Goal: Check status: Check status

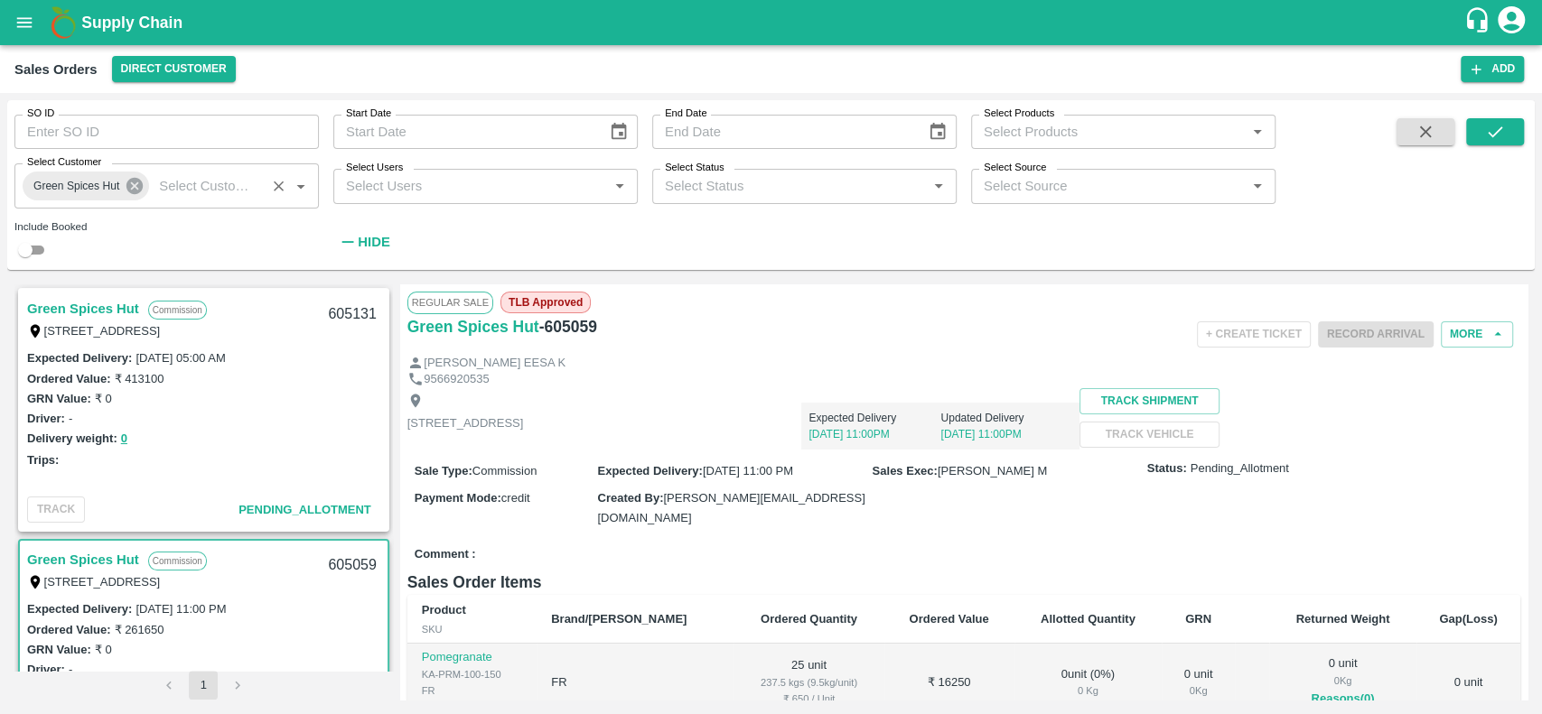
click at [130, 180] on icon at bounding box center [134, 186] width 16 height 16
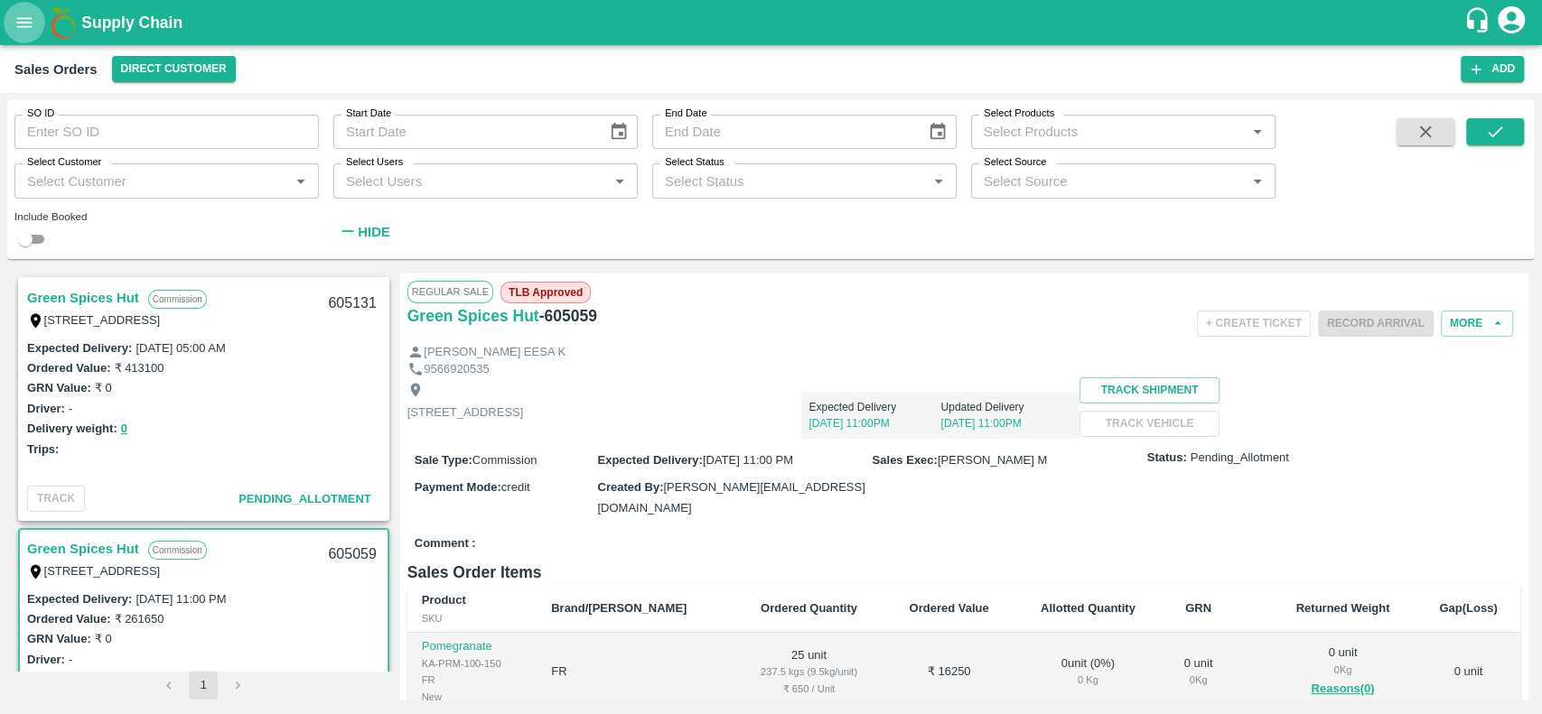
click at [22, 15] on icon "open drawer" at bounding box center [24, 23] width 20 height 20
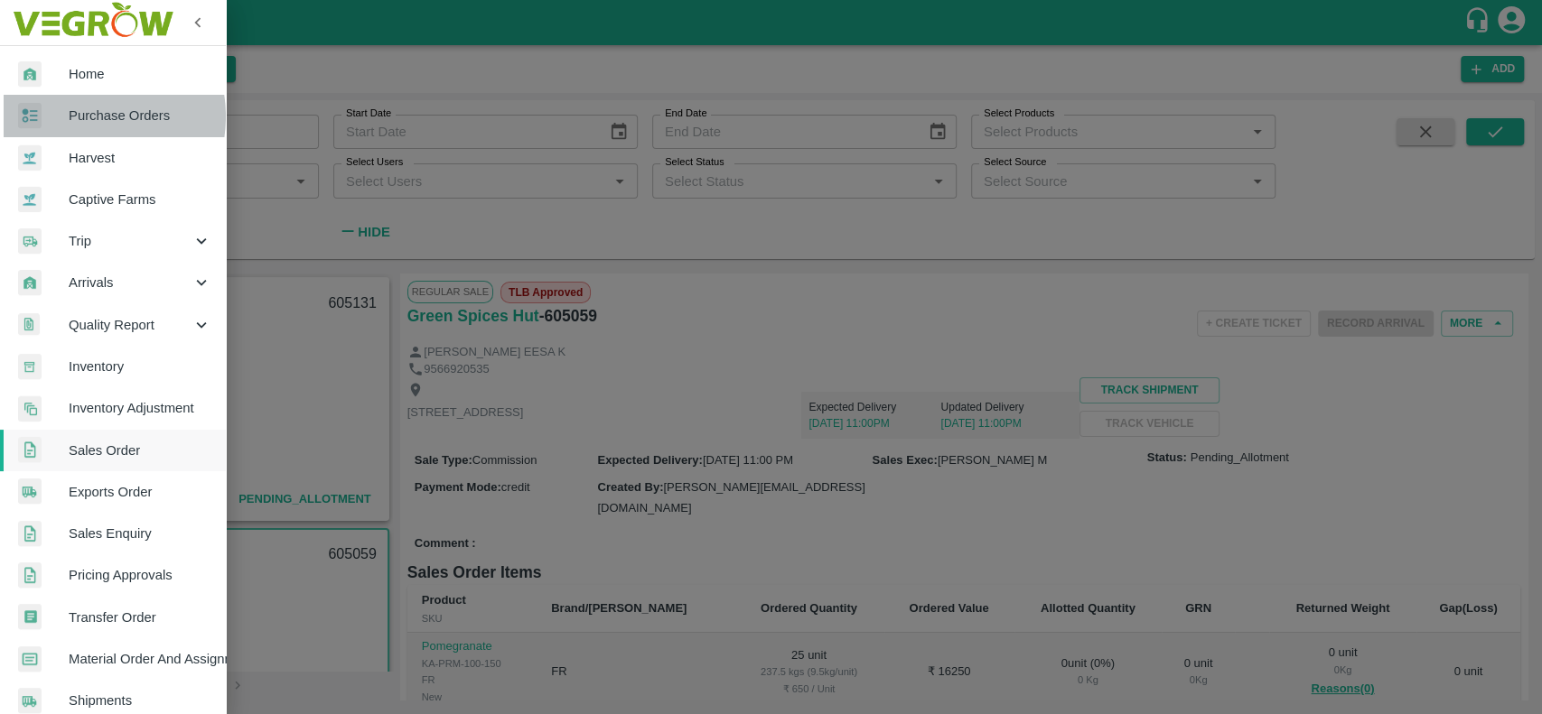
click at [79, 117] on span "Purchase Orders" at bounding box center [140, 116] width 143 height 20
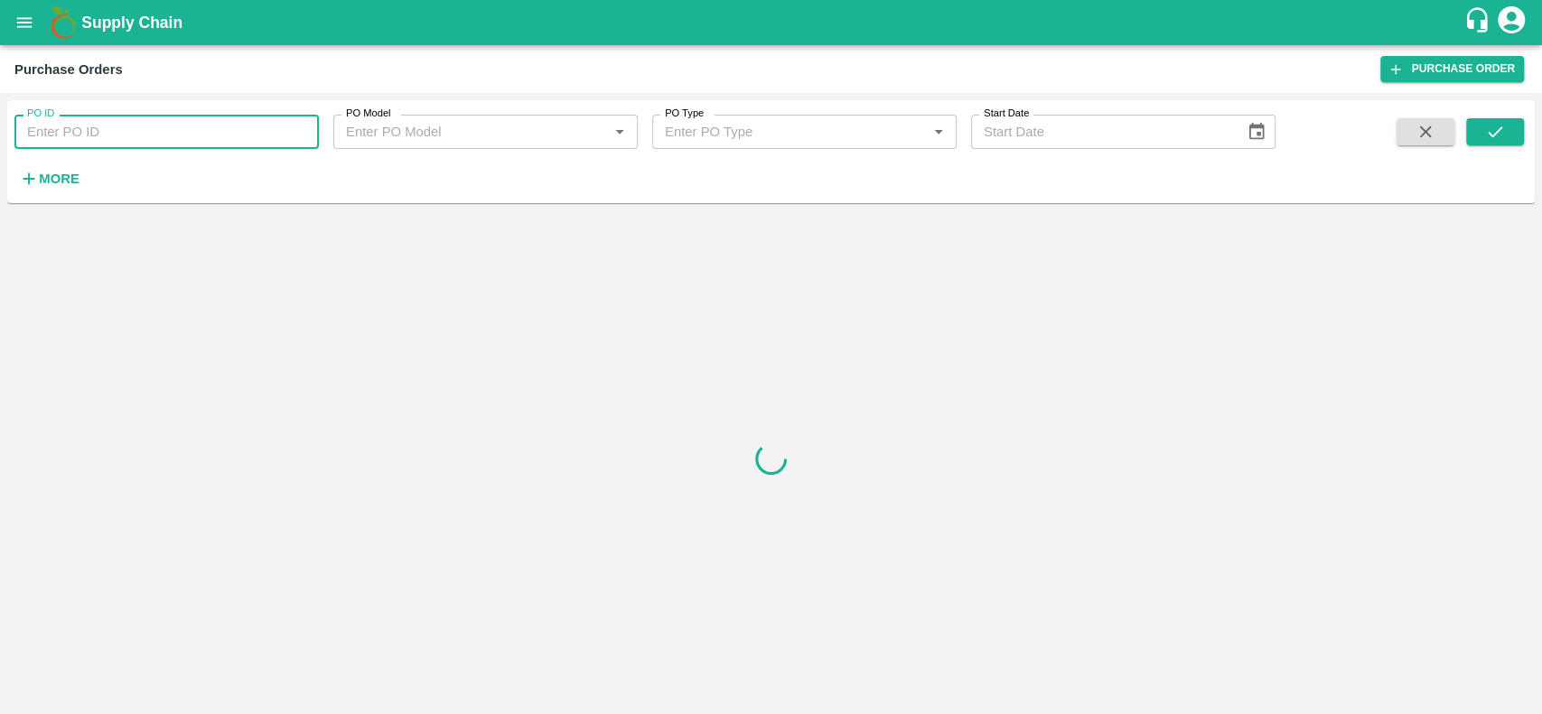
click at [159, 128] on input "PO ID" at bounding box center [166, 132] width 304 height 34
paste input "157796"
type input "157796"
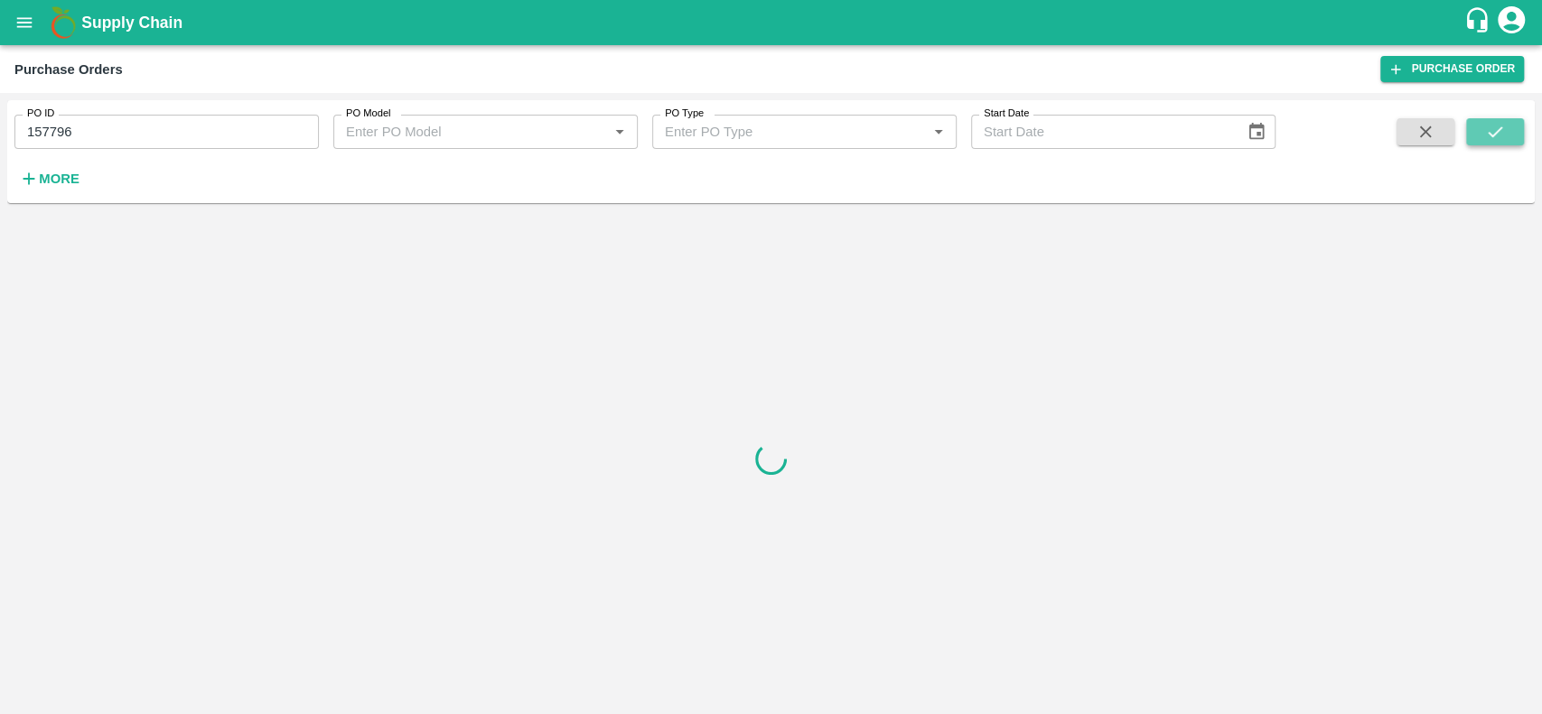
click at [1497, 135] on icon "submit" at bounding box center [1495, 132] width 20 height 20
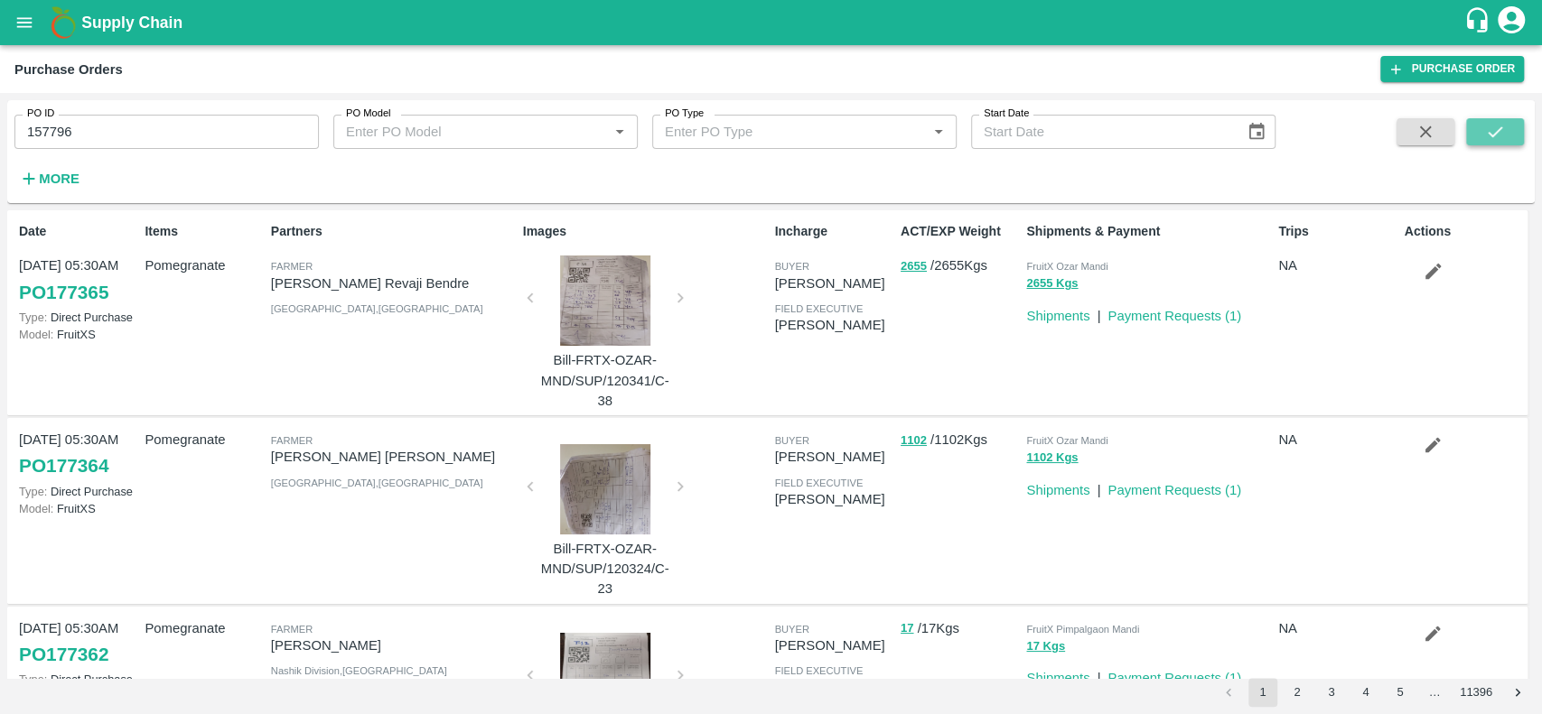
click at [1490, 122] on icon "submit" at bounding box center [1495, 132] width 20 height 20
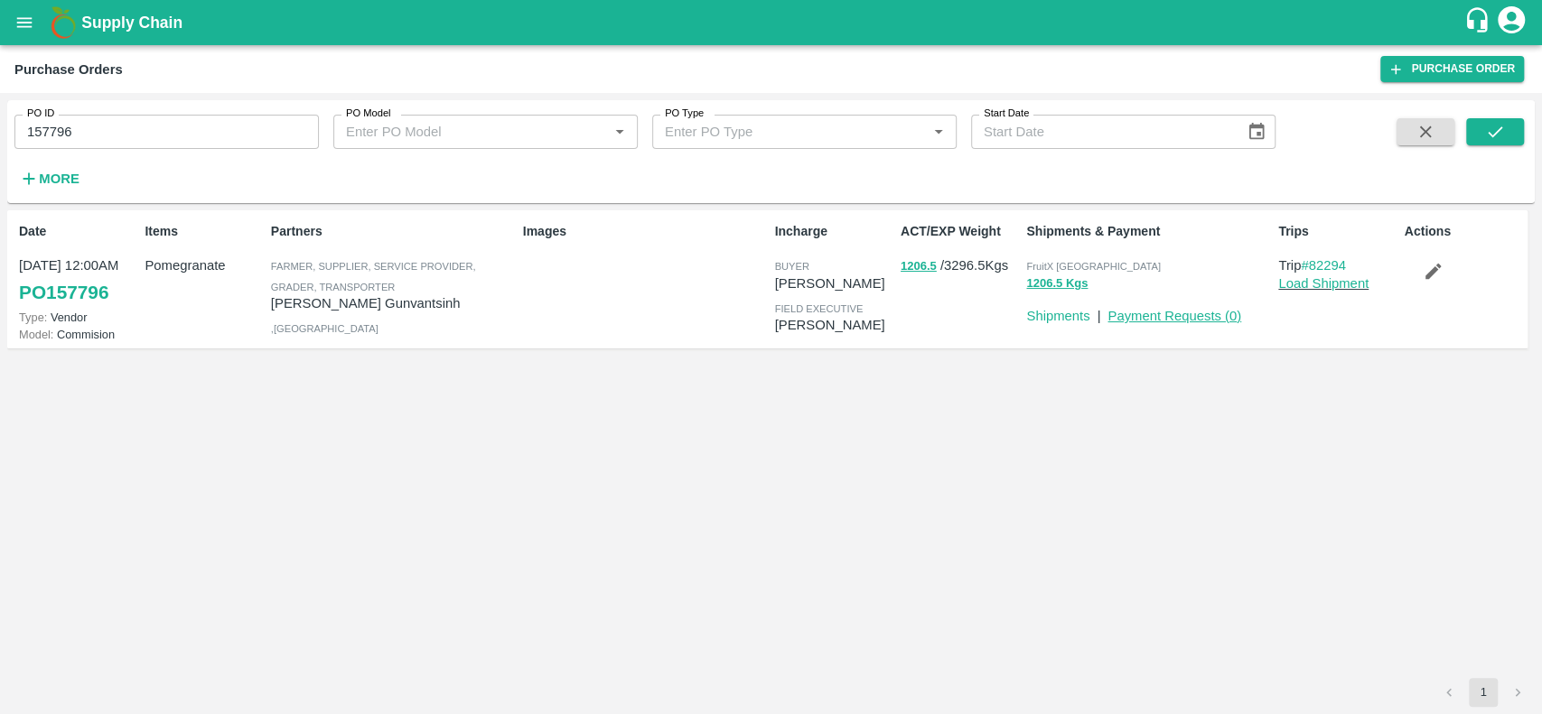
click at [1161, 313] on link "Payment Requests ( 0 )" at bounding box center [1174, 316] width 134 height 14
click at [1434, 261] on icon "button" at bounding box center [1432, 271] width 20 height 20
click at [1315, 276] on link "Load Shipment" at bounding box center [1323, 283] width 90 height 14
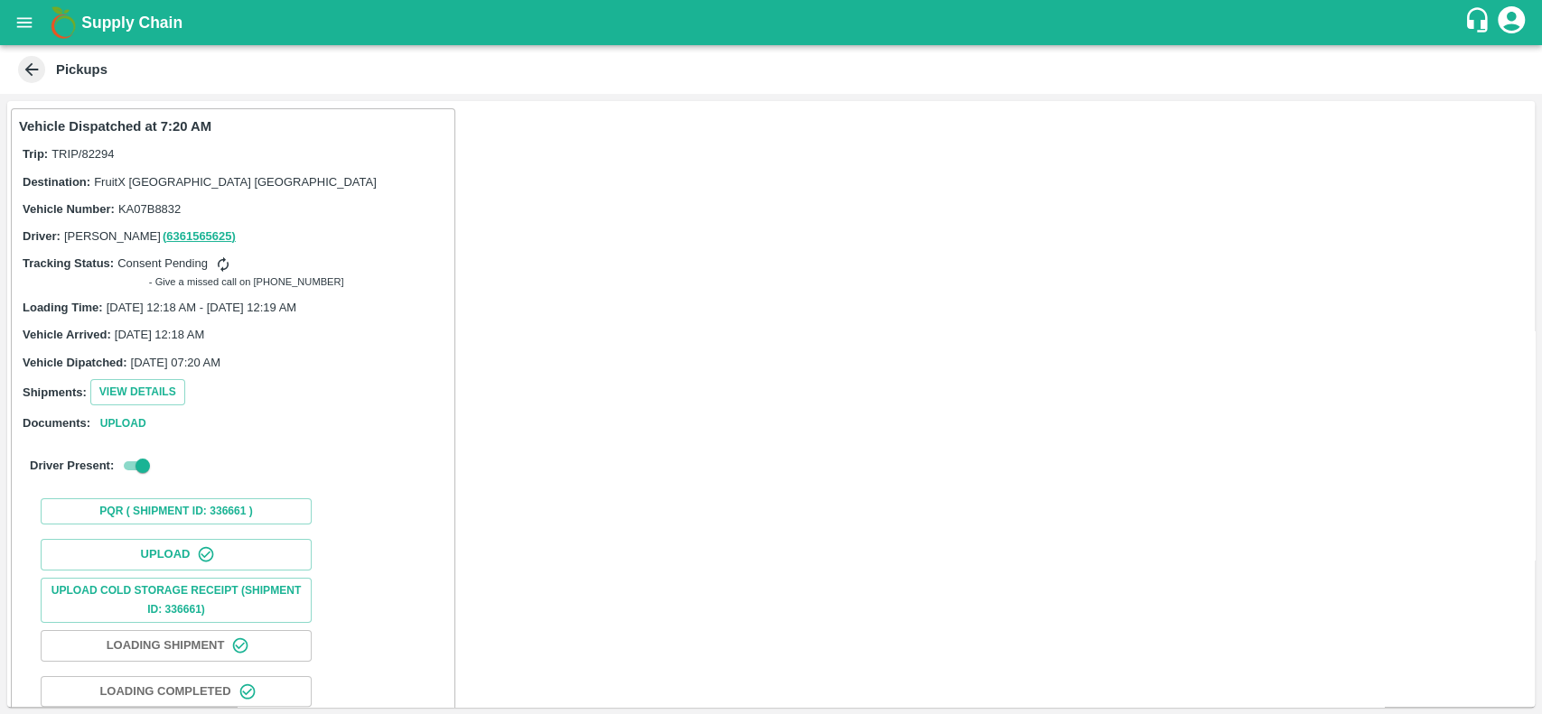
click at [29, 72] on icon at bounding box center [32, 70] width 14 height 14
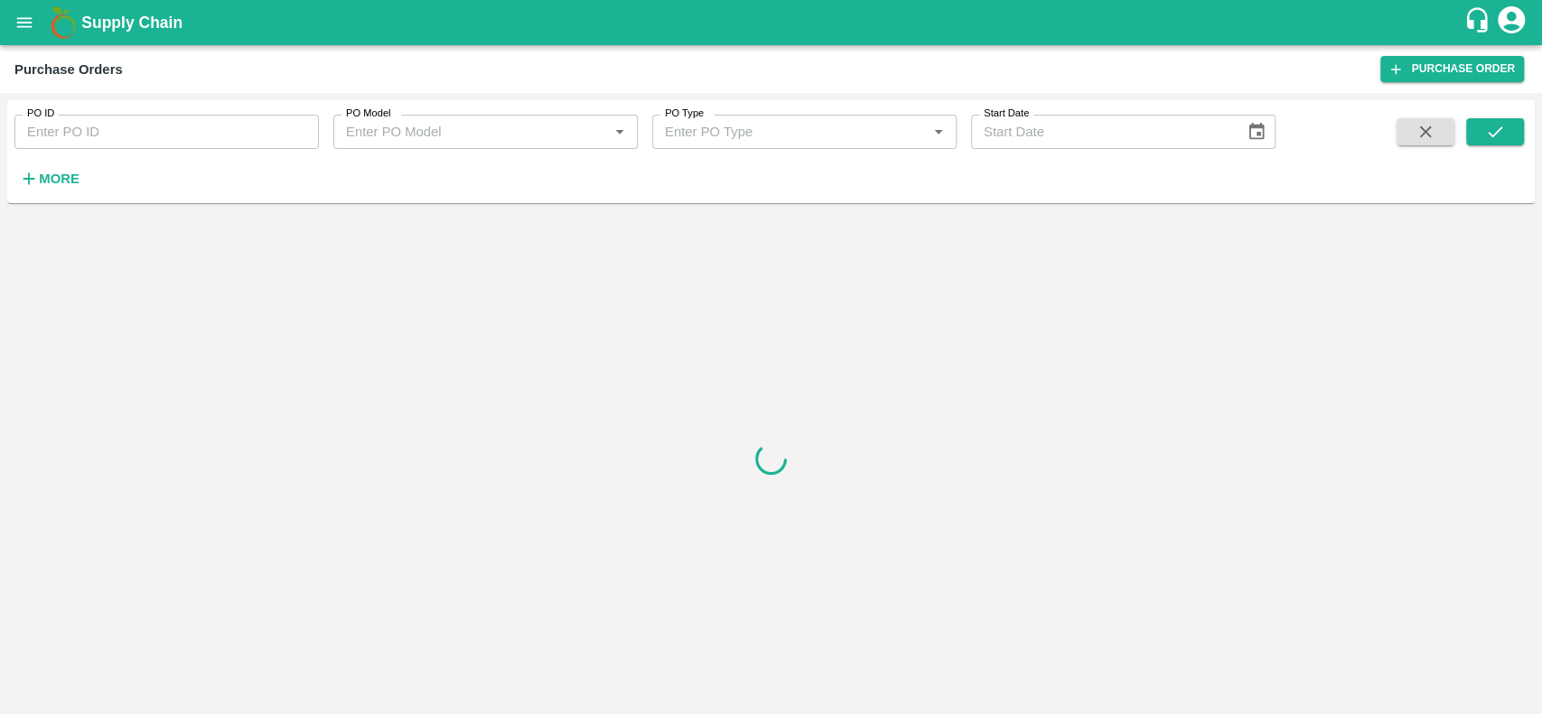
click at [833, 585] on div at bounding box center [770, 458] width 1527 height 497
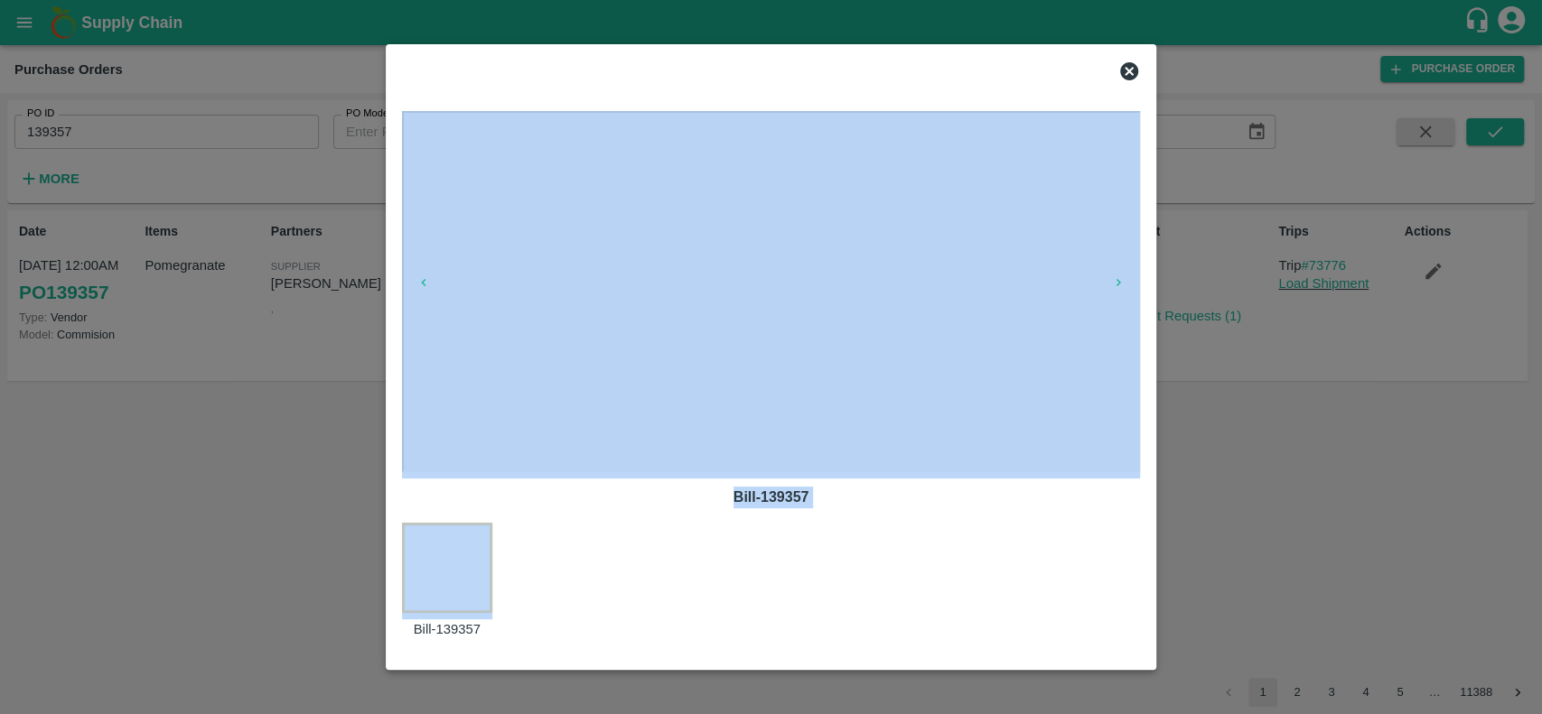
click at [1132, 69] on icon at bounding box center [1129, 72] width 22 height 22
